Goal: Task Accomplishment & Management: Manage account settings

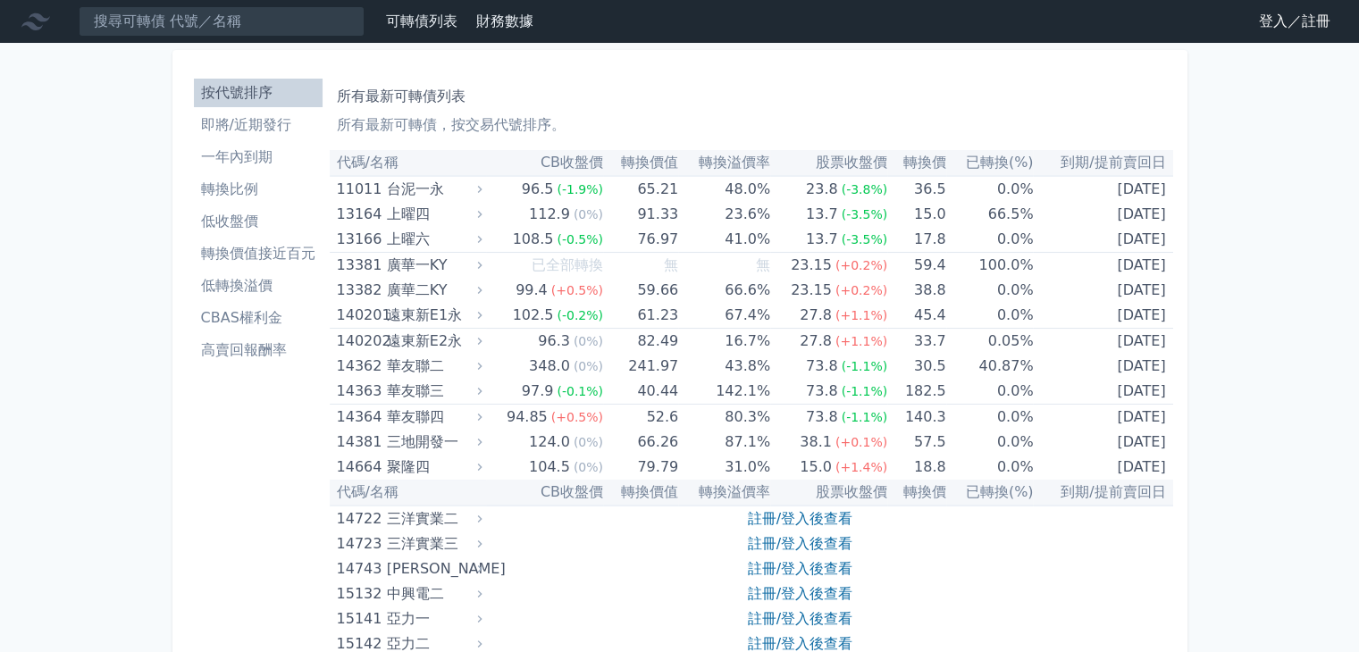
click at [1297, 22] on link "登入／註冊" at bounding box center [1295, 21] width 100 height 29
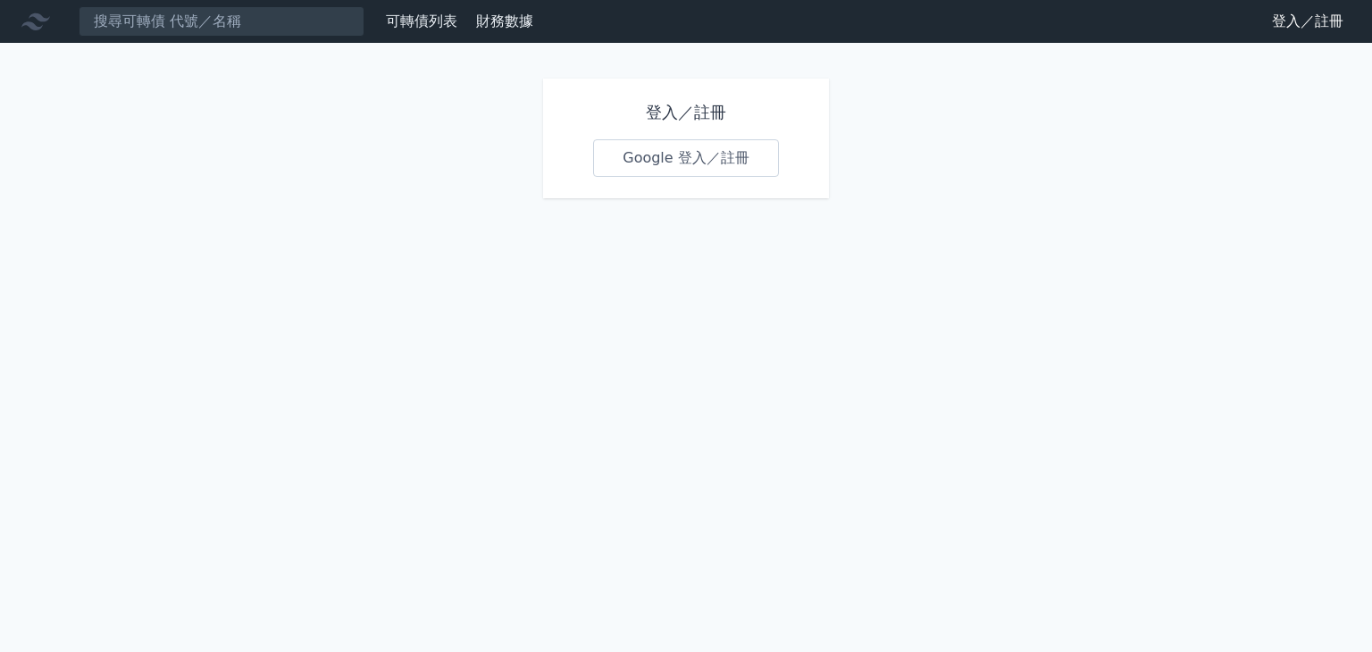
click at [686, 153] on link "Google 登入／註冊" at bounding box center [686, 158] width 186 height 38
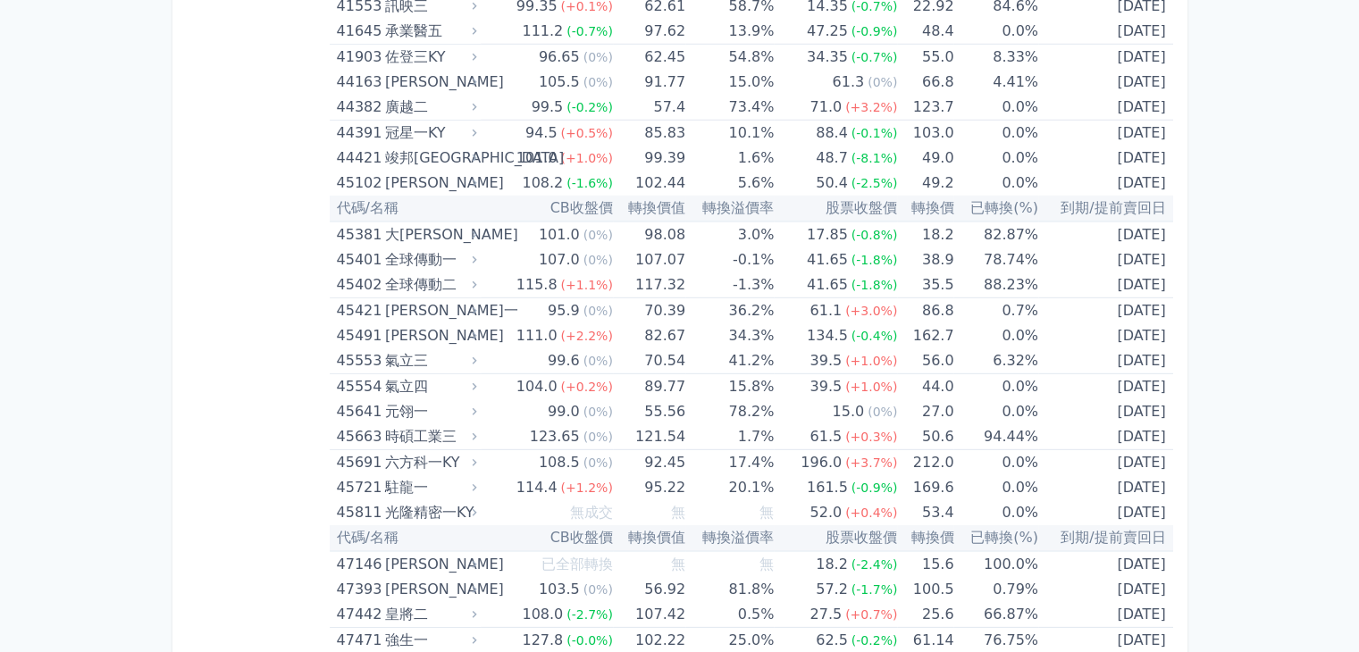
scroll to position [4915, 0]
